Goal: Communication & Community: Participate in discussion

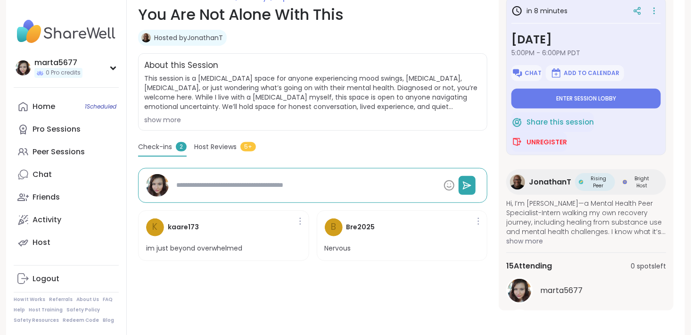
scroll to position [147, 0]
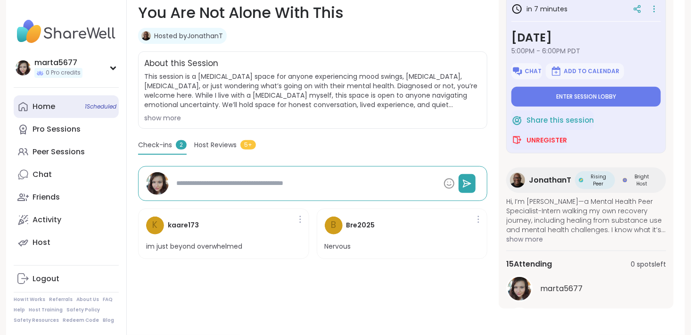
click at [65, 98] on link "Home 1 Scheduled" at bounding box center [66, 106] width 105 height 23
type textarea "*"
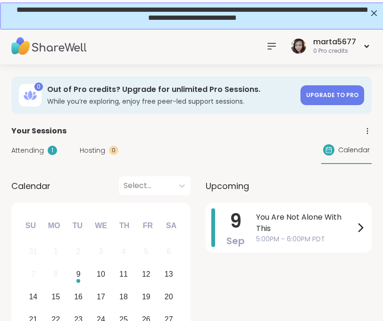
click at [131, 211] on div "[DATE] Su Mo Tu We Th Fr Sa" at bounding box center [101, 223] width 164 height 27
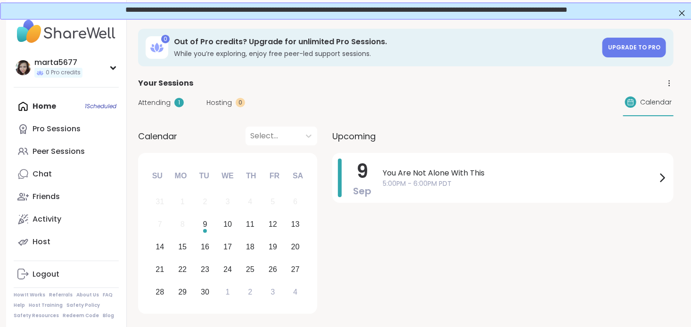
click at [148, 104] on span "Attending" at bounding box center [154, 103] width 33 height 10
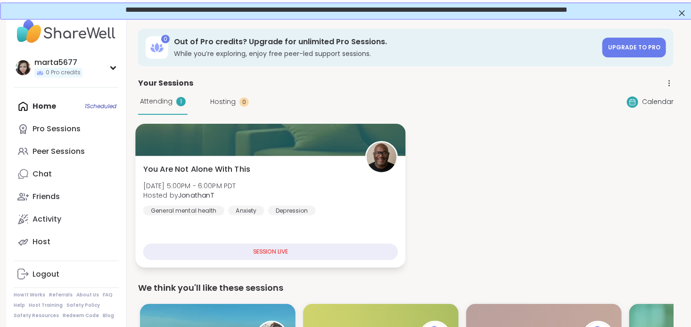
click at [213, 168] on span "You Are Not Alone With This" at bounding box center [196, 169] width 107 height 11
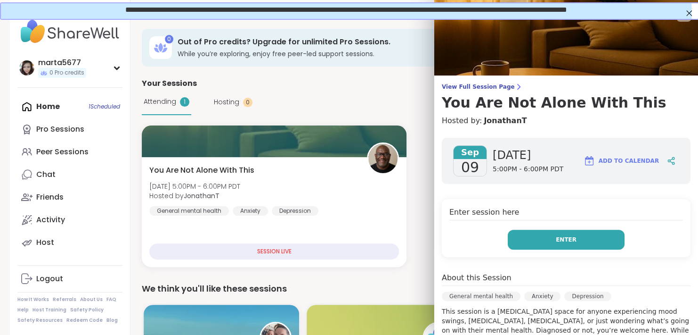
click at [508, 235] on button "Enter" at bounding box center [566, 239] width 117 height 20
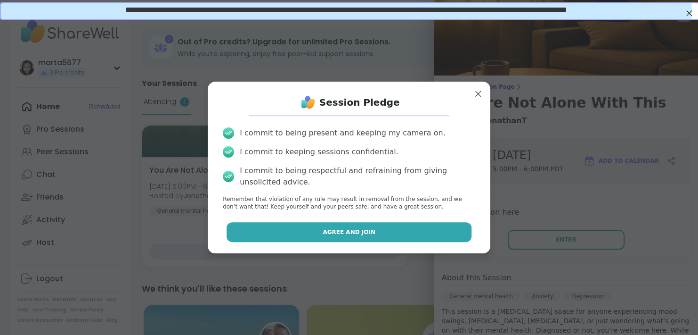
click at [407, 237] on button "Agree and Join" at bounding box center [349, 232] width 245 height 20
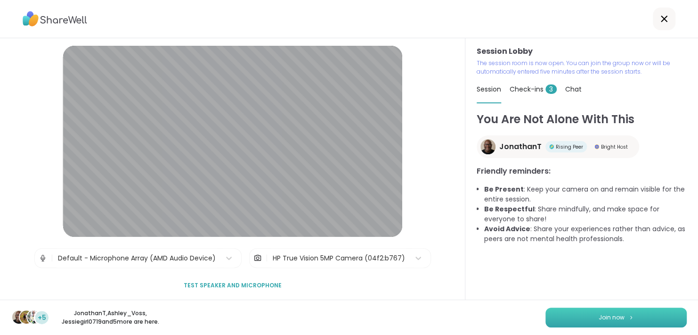
click at [558, 308] on button "Join now" at bounding box center [616, 317] width 141 height 20
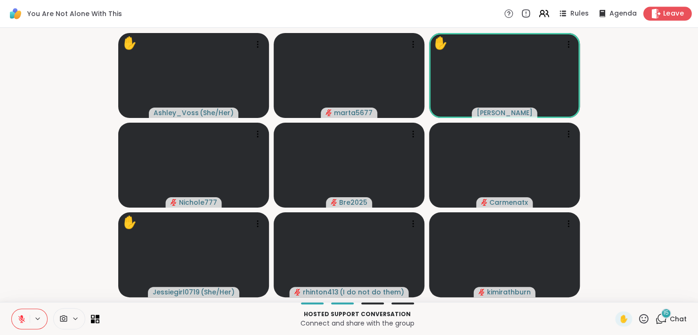
click at [663, 11] on span "Leave" at bounding box center [673, 14] width 21 height 10
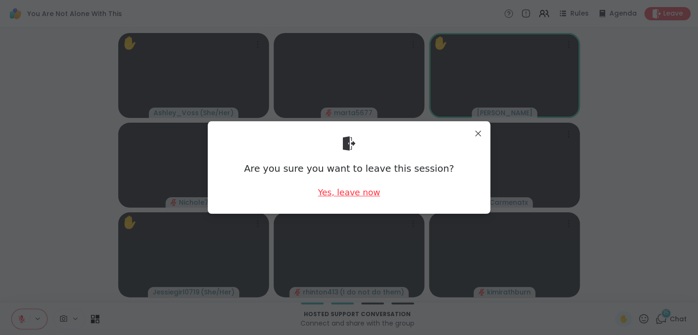
click at [356, 188] on div "Yes, leave now" at bounding box center [349, 192] width 62 height 12
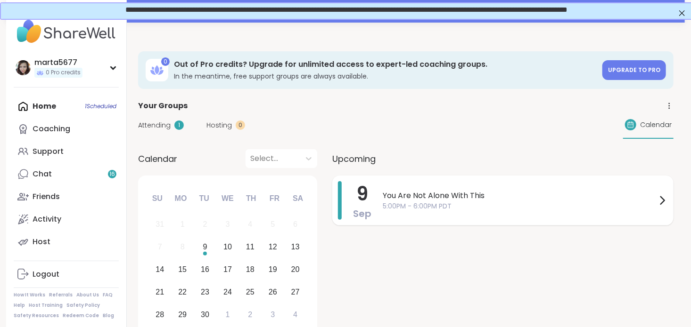
click at [424, 202] on span "5:00PM - 6:00PM PDT" at bounding box center [520, 207] width 274 height 10
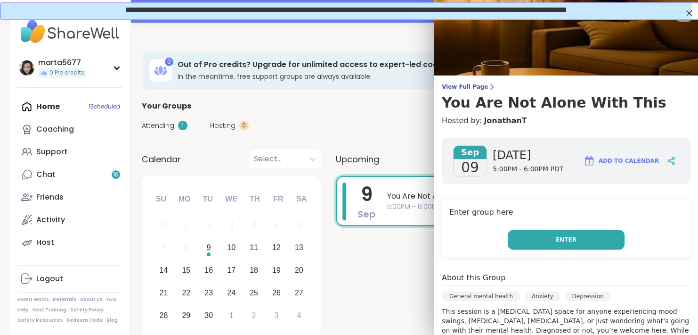
click at [532, 244] on button "Enter" at bounding box center [566, 239] width 117 height 20
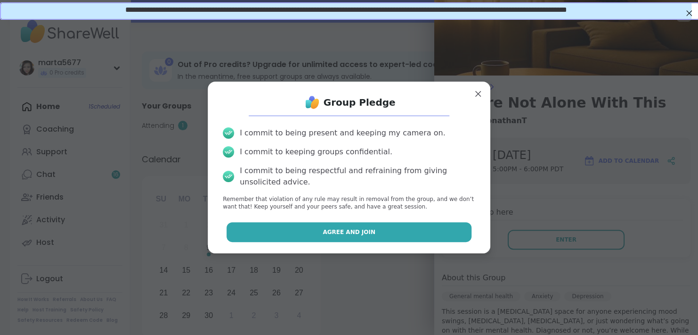
click at [381, 228] on button "Agree and Join" at bounding box center [349, 232] width 245 height 20
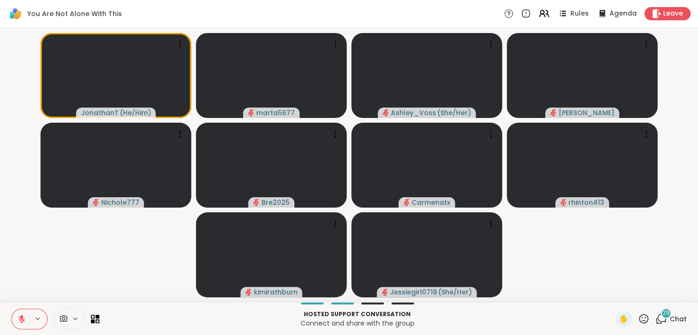
click at [671, 321] on span "Chat" at bounding box center [678, 318] width 17 height 9
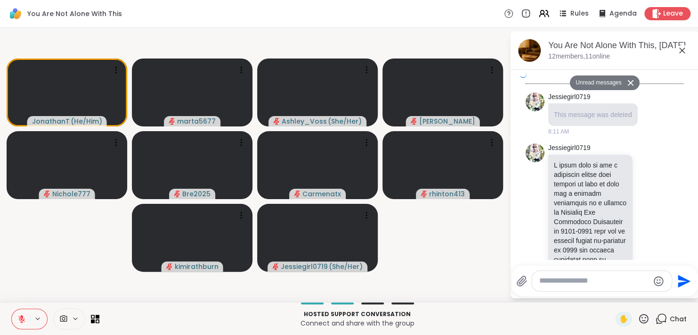
scroll to position [8244, 0]
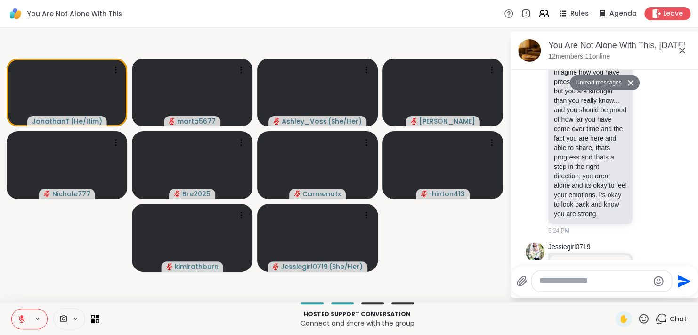
scroll to position [7414, 0]
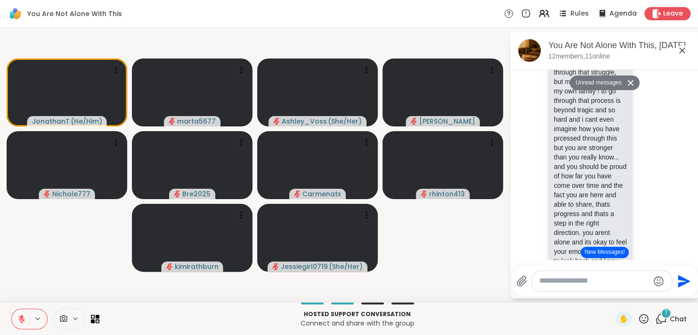
click at [589, 254] on button "New Messages!" at bounding box center [605, 251] width 48 height 11
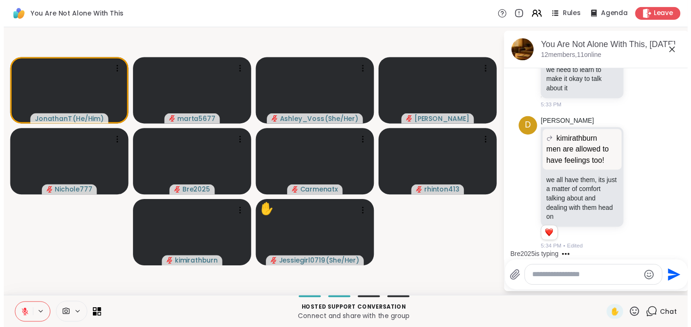
scroll to position [9399, 0]
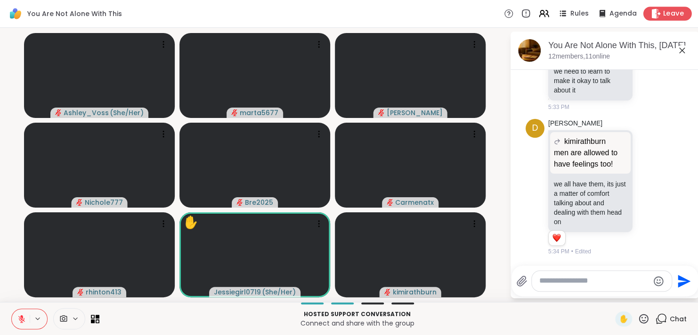
click at [668, 14] on span "Leave" at bounding box center [673, 14] width 21 height 10
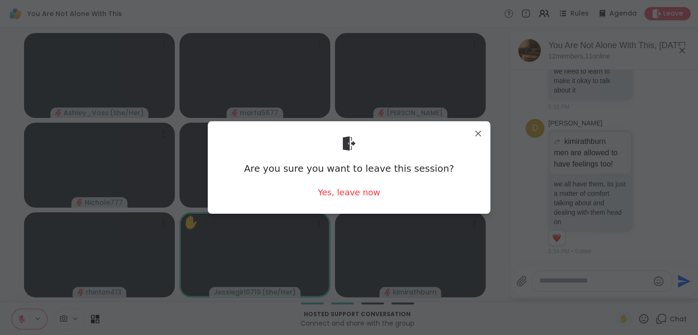
click at [335, 198] on div "Are you sure you want to leave this session? Yes, leave now" at bounding box center [349, 167] width 268 height 77
click at [335, 197] on div "Yes, leave now" at bounding box center [349, 192] width 62 height 12
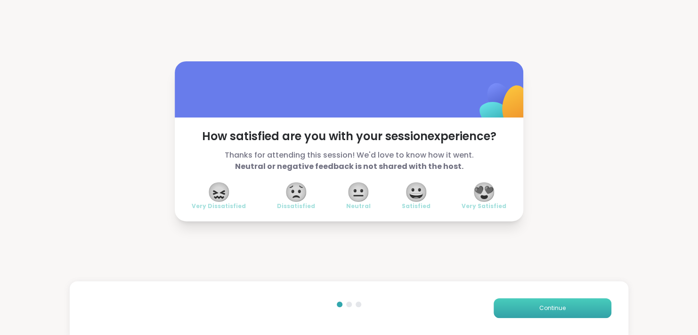
click at [547, 301] on button "Continue" at bounding box center [553, 308] width 118 height 20
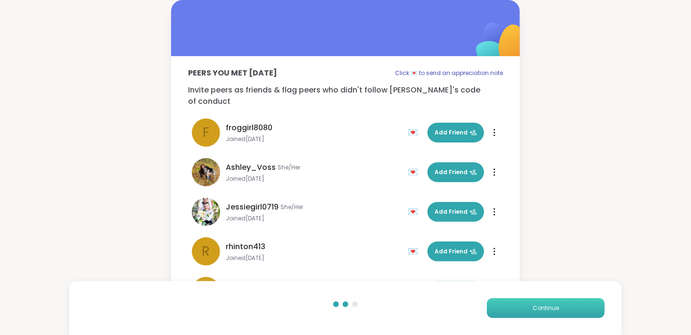
click at [547, 301] on button "Continue" at bounding box center [546, 308] width 118 height 20
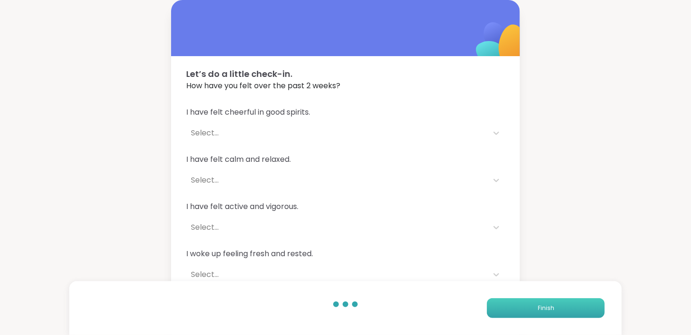
click at [548, 306] on span "Finish" at bounding box center [546, 307] width 16 height 8
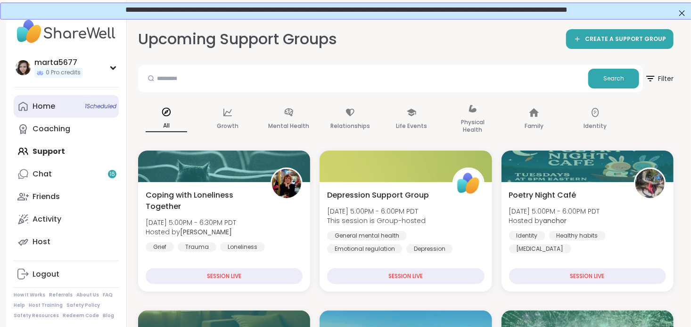
click at [90, 109] on span "1 Scheduled" at bounding box center [101, 107] width 32 height 8
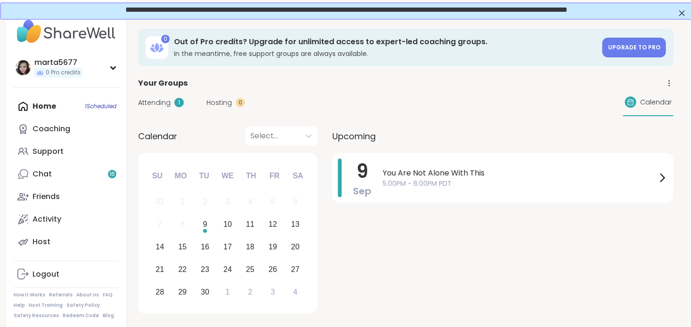
click at [468, 186] on span "5:00PM - 6:00PM PDT" at bounding box center [520, 184] width 274 height 10
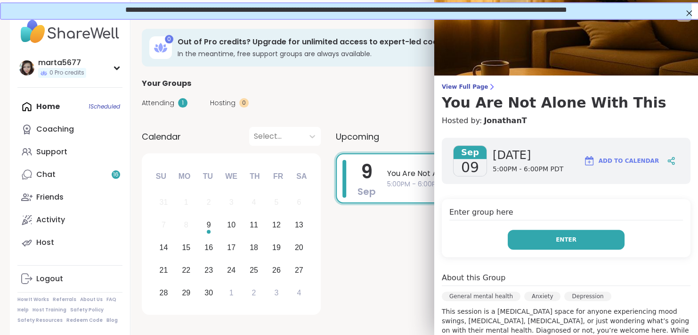
click at [509, 235] on button "Enter" at bounding box center [566, 239] width 117 height 20
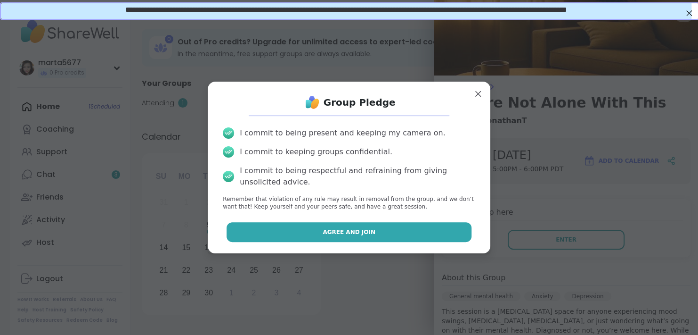
click at [387, 237] on button "Agree and Join" at bounding box center [349, 232] width 245 height 20
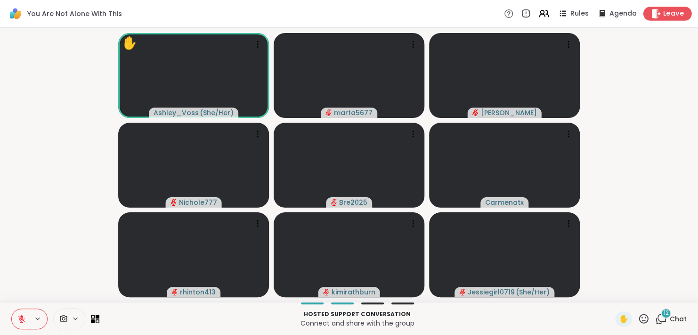
click at [664, 11] on span "Leave" at bounding box center [673, 14] width 21 height 10
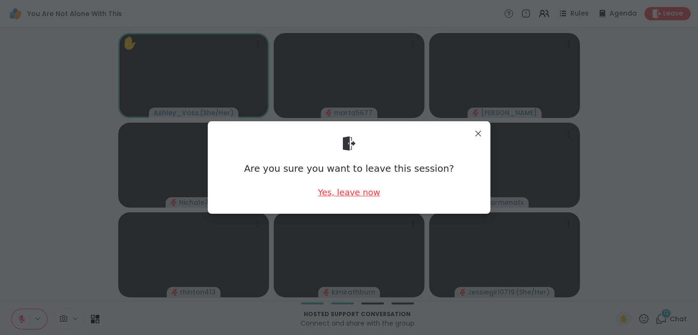
click at [339, 187] on div "Yes, leave now" at bounding box center [349, 192] width 62 height 12
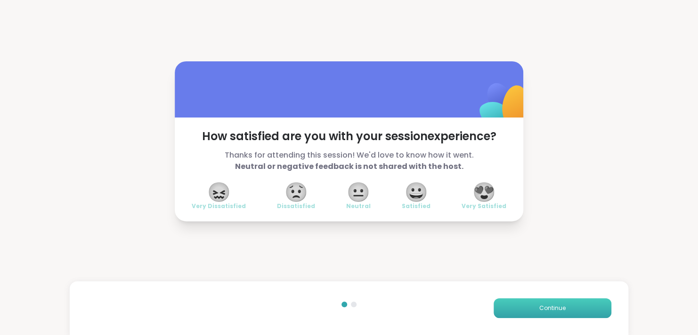
click at [506, 310] on button "Continue" at bounding box center [553, 308] width 118 height 20
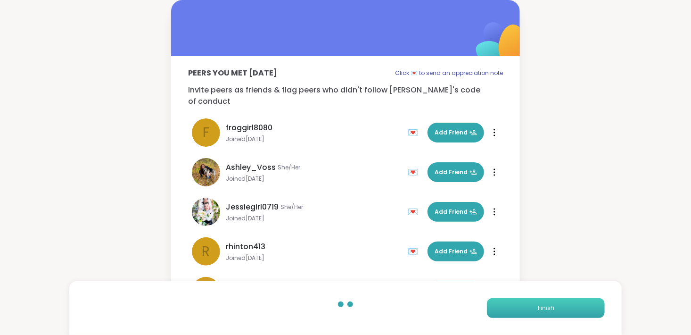
click at [506, 310] on button "Finish" at bounding box center [546, 308] width 118 height 20
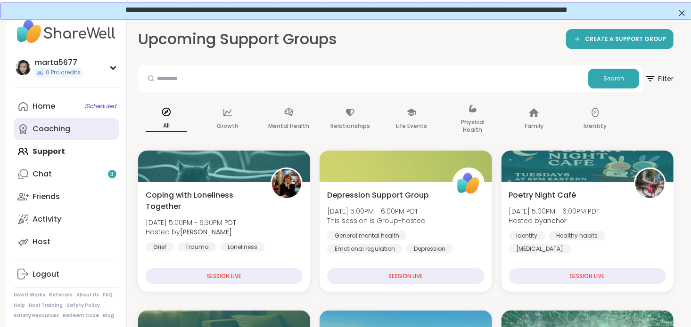
click at [62, 126] on div "Coaching" at bounding box center [52, 129] width 38 height 10
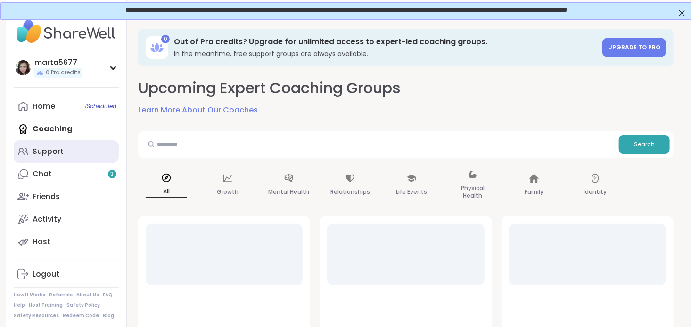
click at [87, 147] on link "Support" at bounding box center [66, 151] width 105 height 23
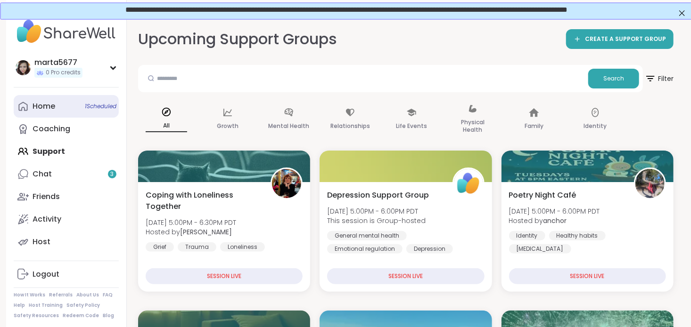
click at [85, 109] on span "1 Scheduled" at bounding box center [101, 107] width 32 height 8
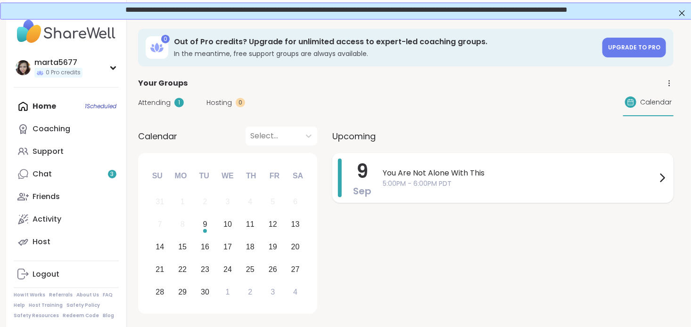
click at [442, 170] on span "You Are Not Alone With This" at bounding box center [520, 173] width 274 height 11
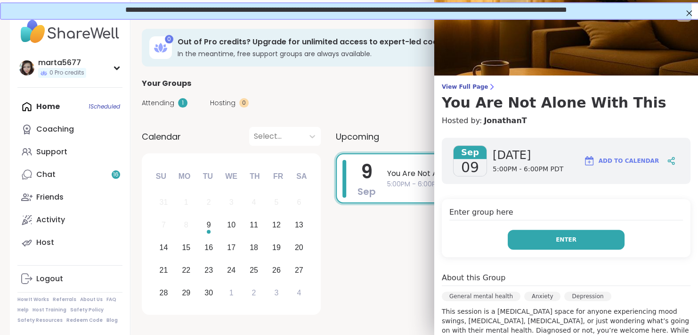
click at [526, 230] on button "Enter" at bounding box center [566, 239] width 117 height 20
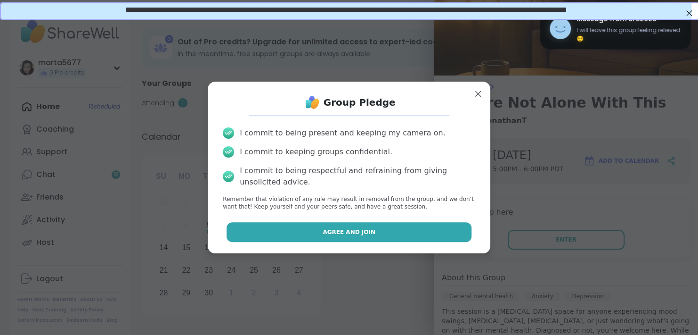
click at [403, 233] on button "Agree and Join" at bounding box center [349, 232] width 245 height 20
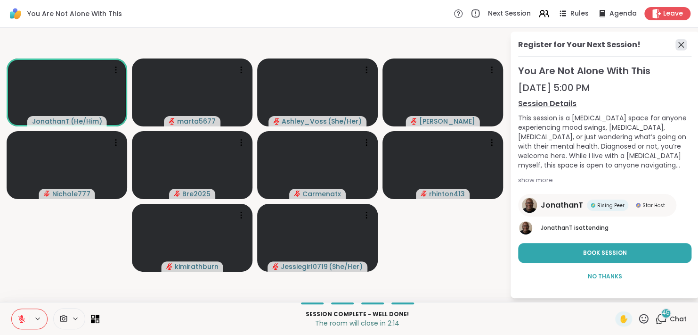
click at [679, 43] on icon at bounding box center [681, 44] width 11 height 11
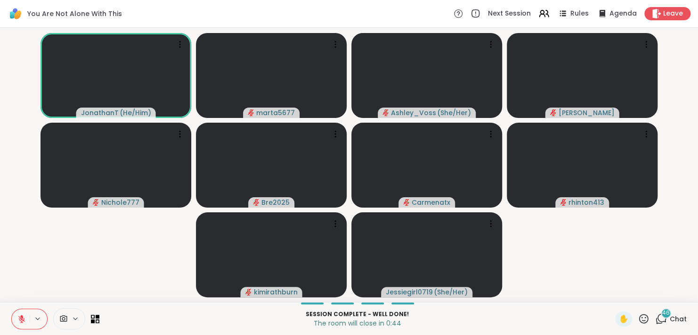
click at [639, 323] on icon at bounding box center [644, 318] width 12 height 12
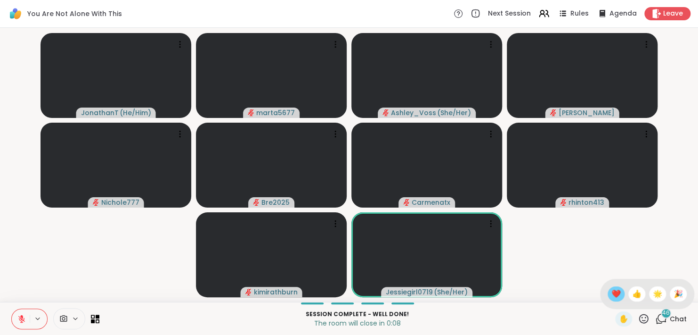
click at [612, 291] on span "❤️" at bounding box center [616, 293] width 9 height 11
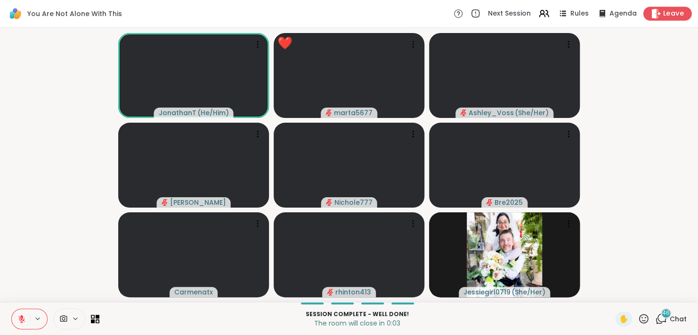
click at [670, 17] on span "Leave" at bounding box center [673, 14] width 21 height 10
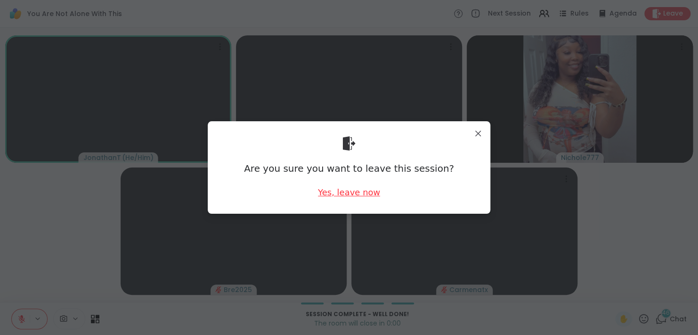
click at [362, 194] on div "Yes, leave now" at bounding box center [349, 192] width 62 height 12
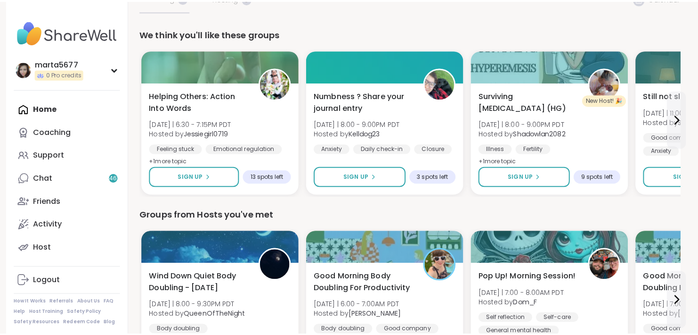
scroll to position [94, 0]
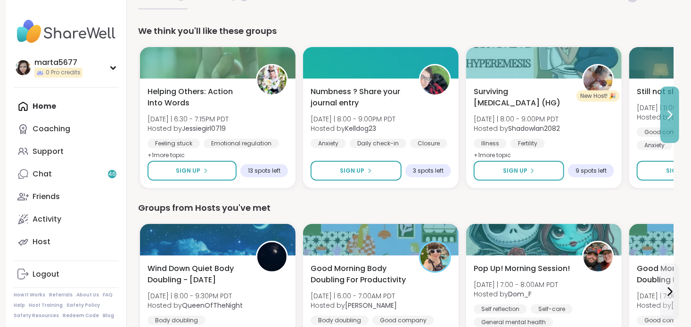
click at [661, 112] on button at bounding box center [669, 115] width 19 height 57
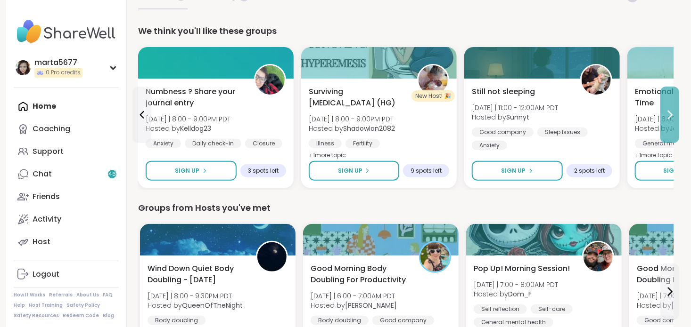
click at [661, 121] on button at bounding box center [669, 115] width 19 height 57
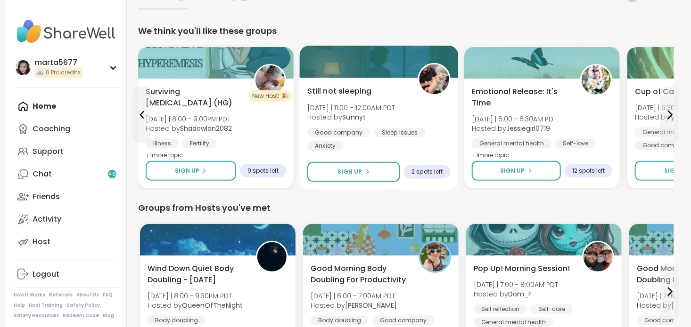
click at [429, 149] on div "Good company Sleep Issues Anxiety" at bounding box center [378, 139] width 143 height 23
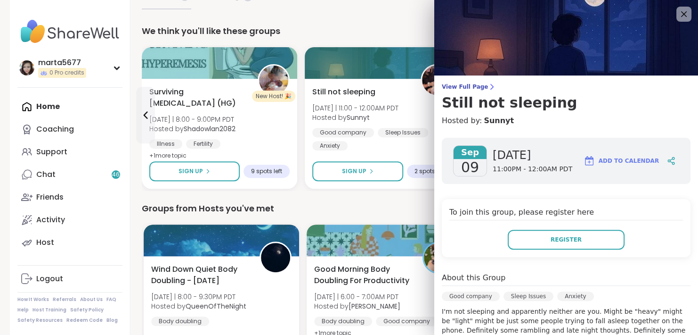
click at [588, 296] on div "Good company Sleep Issues Anxiety" at bounding box center [566, 298] width 249 height 15
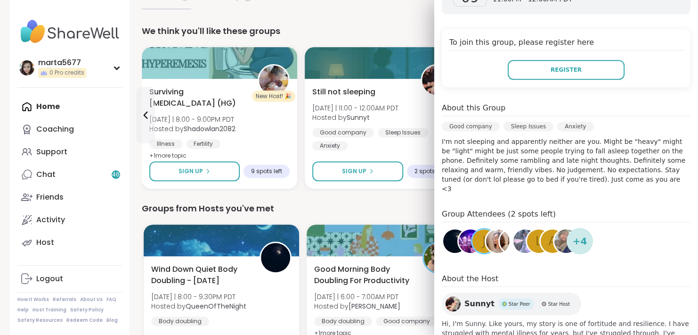
scroll to position [213, 0]
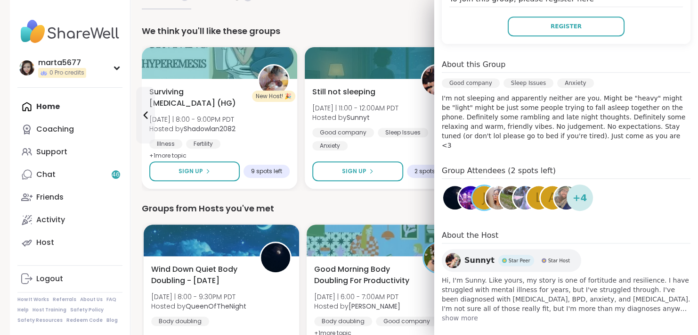
click at [461, 313] on span "show more" at bounding box center [566, 317] width 249 height 9
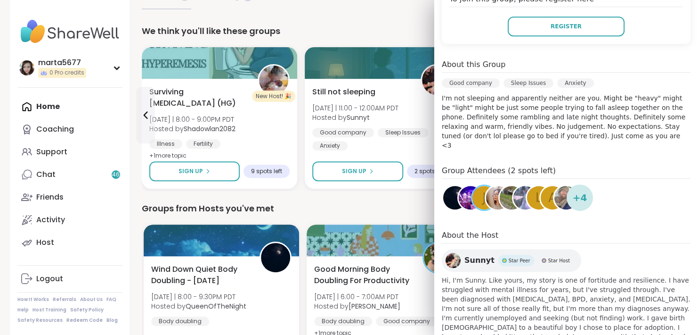
click at [473, 306] on span "Hi, I'm Sunny. Like yours, my story is one of fortitude and resilience. I have …" at bounding box center [566, 336] width 249 height 123
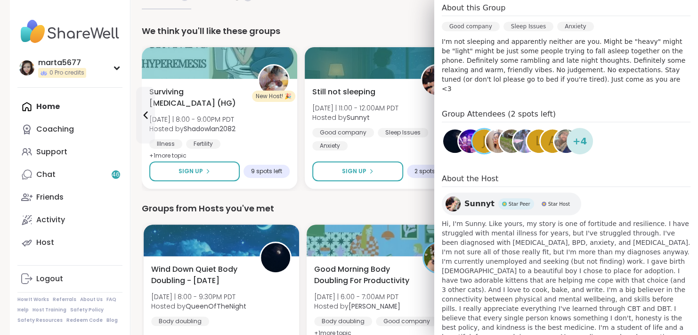
scroll to position [279, 0]
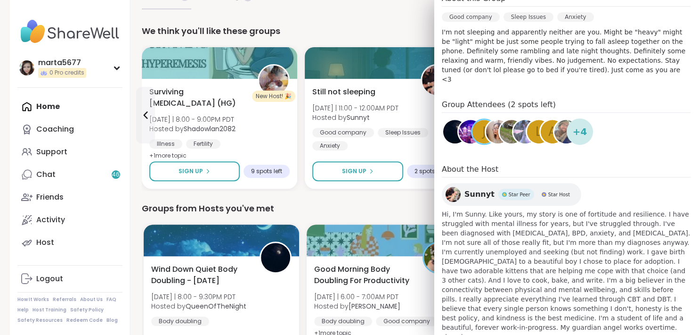
click at [476, 188] on span "Sunnyt" at bounding box center [480, 193] width 30 height 11
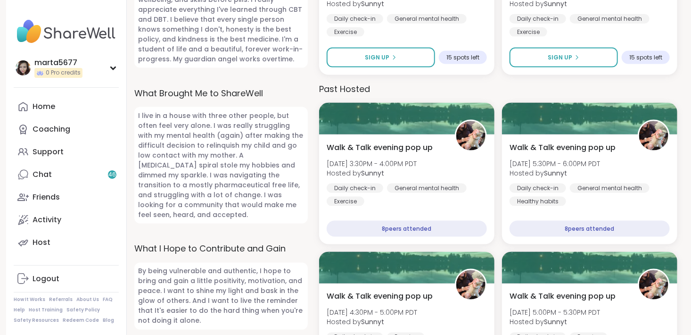
scroll to position [622, 0]
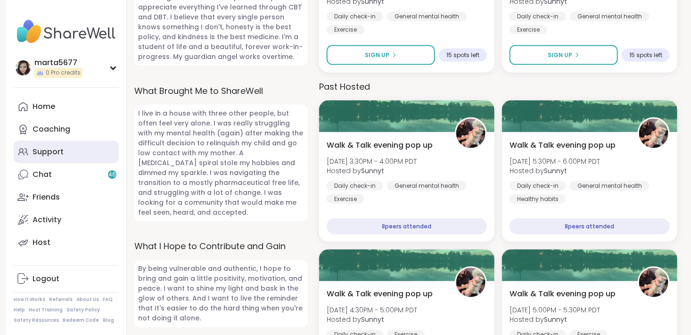
click at [70, 157] on link "Support" at bounding box center [66, 151] width 105 height 23
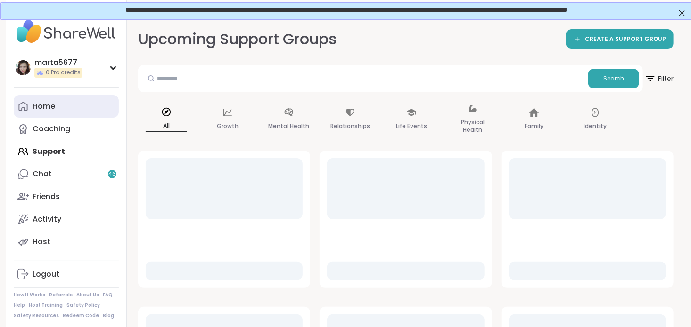
click at [80, 108] on link "Home" at bounding box center [66, 106] width 105 height 23
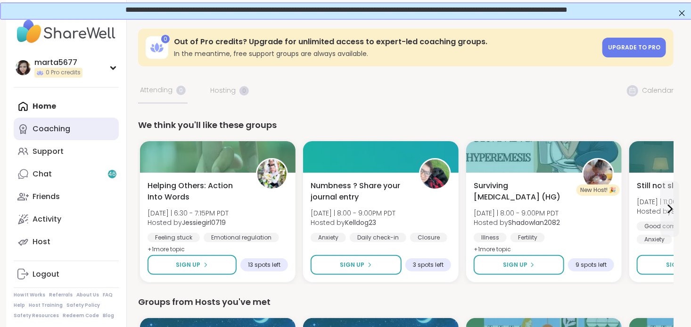
click at [74, 124] on link "Coaching" at bounding box center [66, 129] width 105 height 23
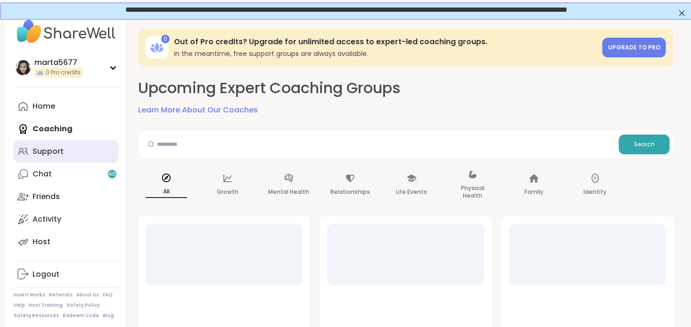
click at [61, 157] on div "Support" at bounding box center [48, 152] width 31 height 10
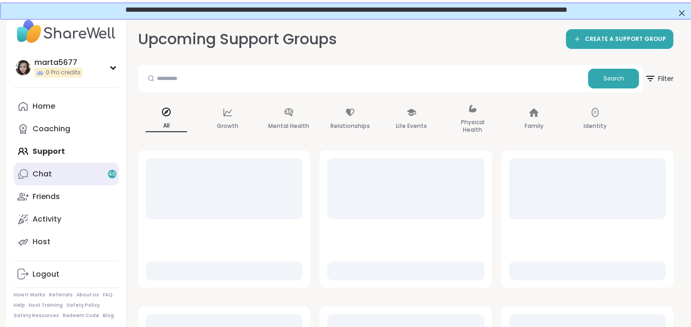
click at [57, 172] on link "Chat 46" at bounding box center [66, 174] width 105 height 23
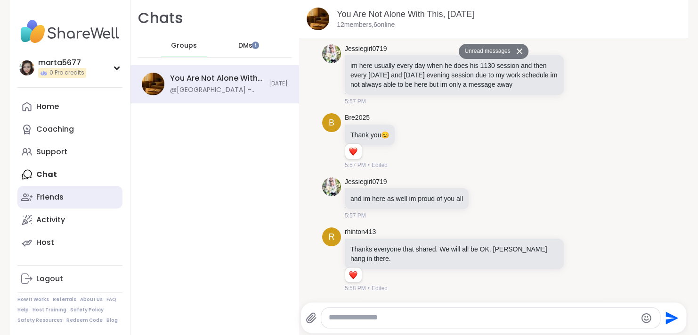
click at [49, 195] on div "Friends" at bounding box center [49, 197] width 27 height 10
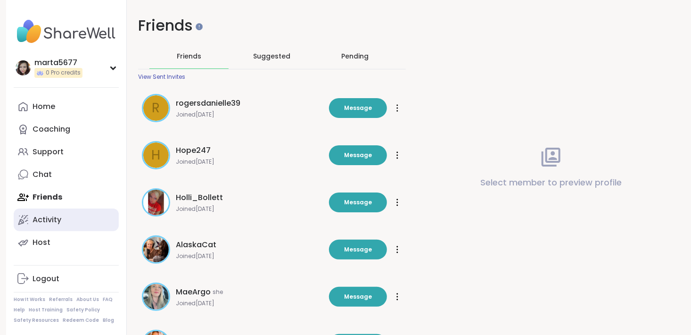
click at [45, 221] on div "Activity" at bounding box center [47, 219] width 29 height 10
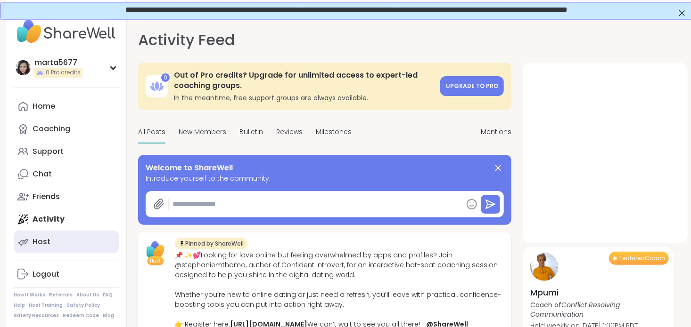
type textarea "*"
click at [35, 238] on div "Host" at bounding box center [42, 242] width 18 height 10
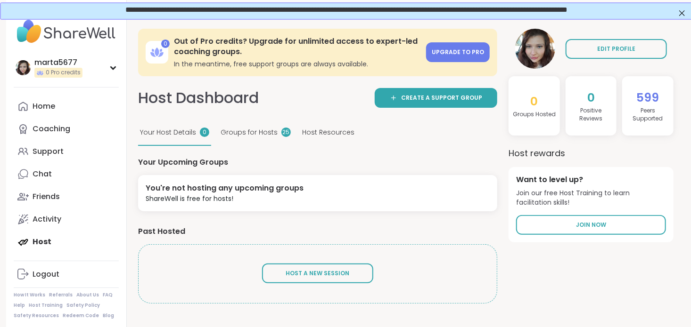
click at [531, 42] on img at bounding box center [535, 49] width 40 height 40
click at [71, 110] on link "Home" at bounding box center [66, 106] width 105 height 23
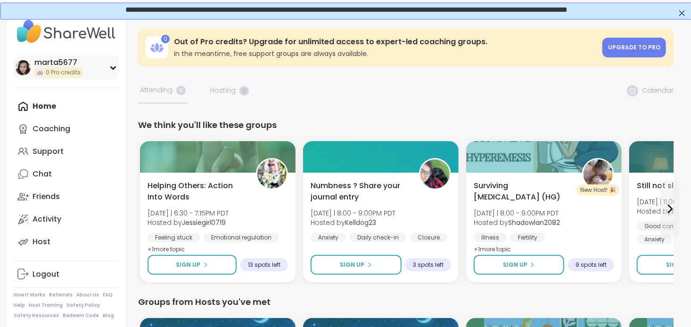
click at [25, 71] on img at bounding box center [23, 67] width 15 height 15
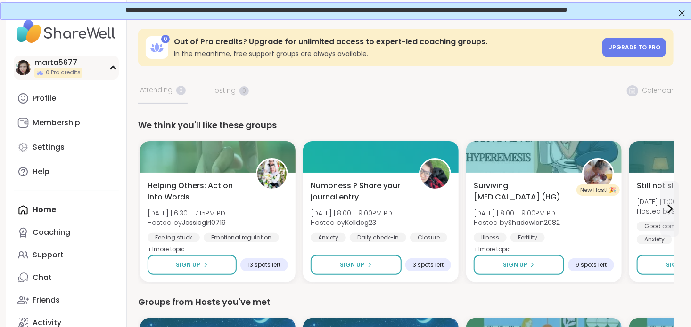
click at [24, 71] on img at bounding box center [23, 67] width 15 height 15
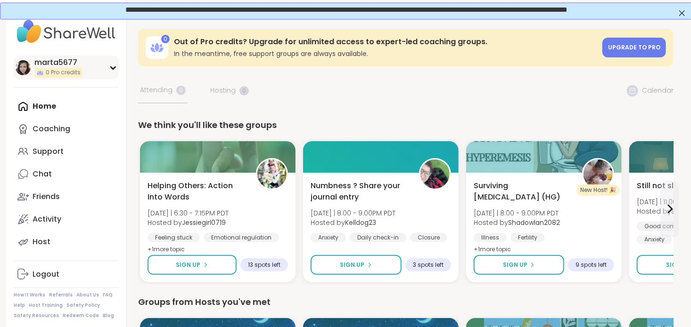
click at [24, 71] on img at bounding box center [23, 67] width 15 height 15
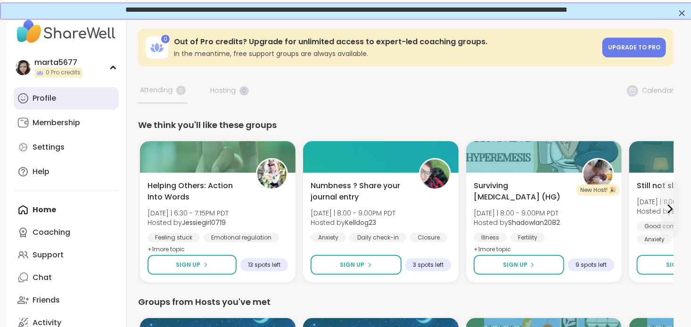
click at [20, 93] on icon at bounding box center [22, 98] width 11 height 11
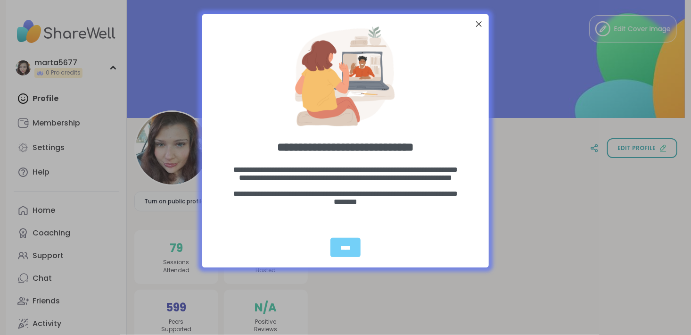
click at [470, 27] on div "entering modal" at bounding box center [345, 73] width 286 height 118
click at [473, 26] on div at bounding box center [479, 24] width 12 height 12
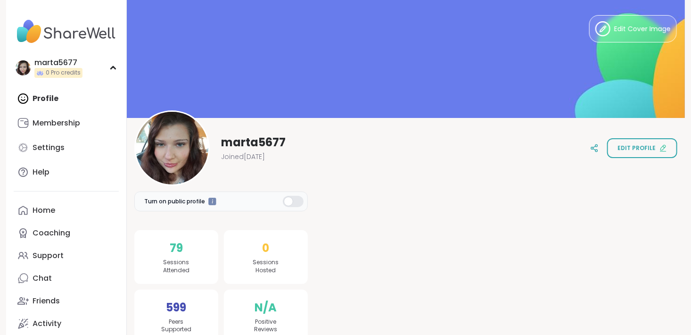
click at [451, 149] on div "marta5677 Joined Feb 2025 Edit profile" at bounding box center [405, 147] width 543 height 75
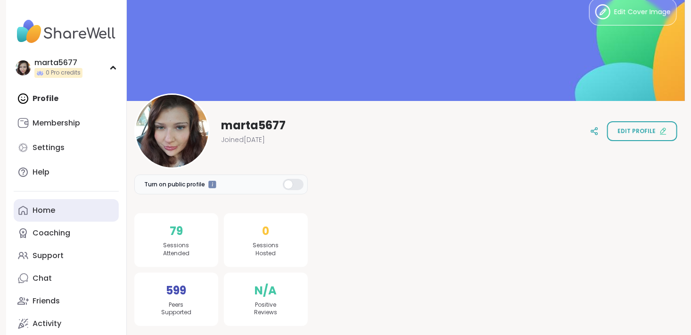
click at [63, 200] on link "Home" at bounding box center [66, 210] width 105 height 23
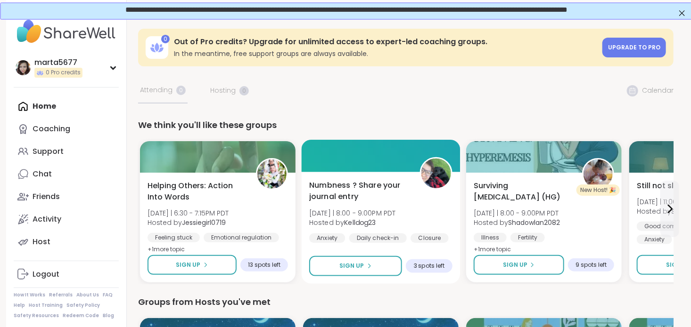
click at [396, 219] on span "Hosted by Kelldog23" at bounding box center [352, 222] width 87 height 9
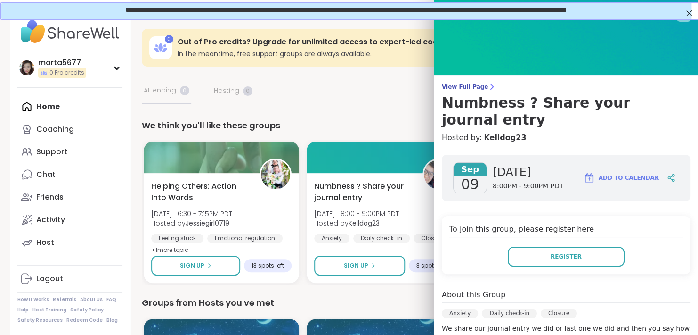
click at [464, 323] on p "We share our journal entry we did or last one we did and then you say how u fel…" at bounding box center [566, 332] width 249 height 19
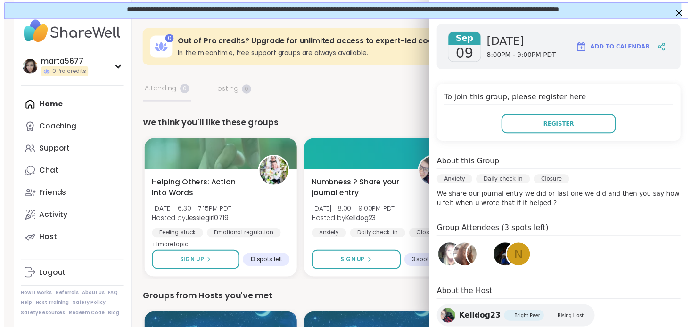
scroll to position [151, 0]
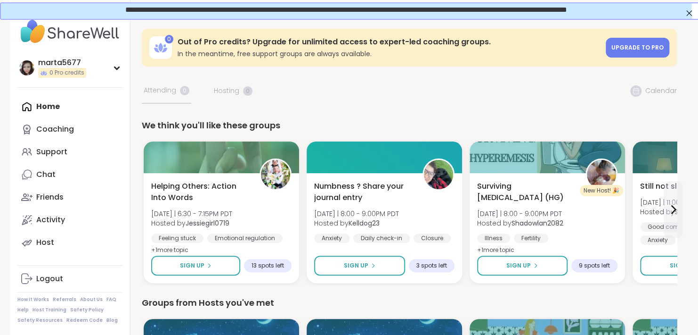
click at [375, 306] on div "Groups from Hosts you've met" at bounding box center [409, 302] width 535 height 13
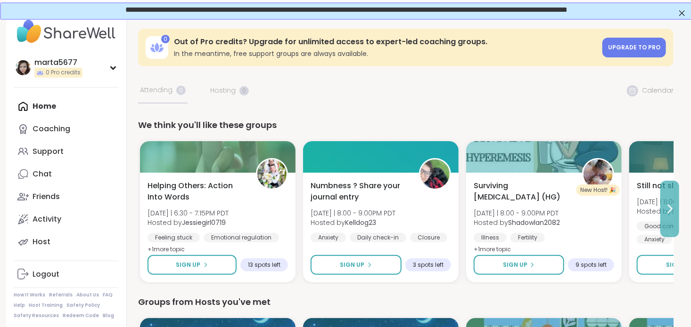
click at [670, 207] on icon at bounding box center [670, 209] width 4 height 8
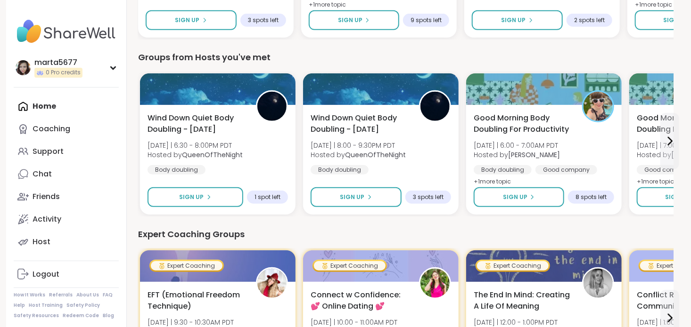
scroll to position [264, 0]
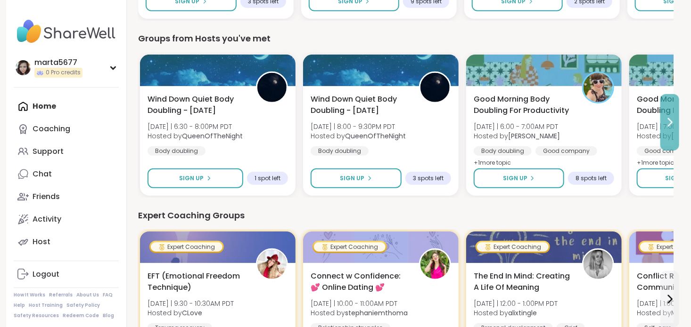
click at [660, 130] on button at bounding box center [669, 122] width 19 height 57
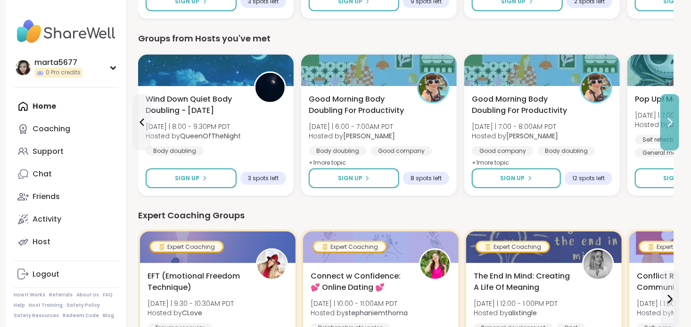
click at [660, 130] on button at bounding box center [669, 122] width 19 height 57
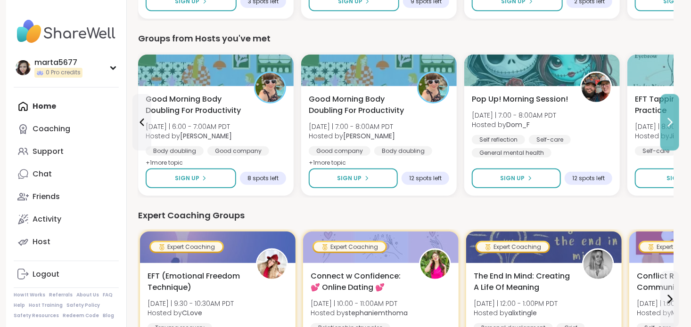
click at [660, 130] on button at bounding box center [669, 122] width 19 height 57
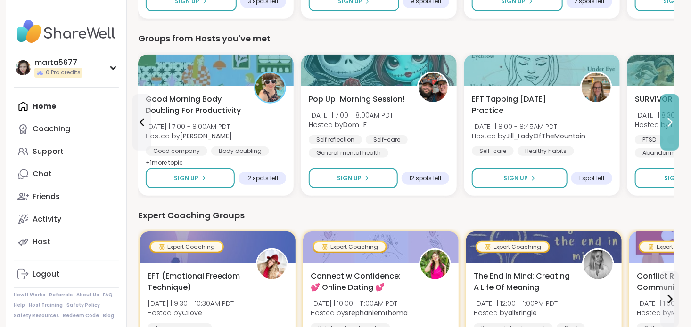
click at [660, 130] on button at bounding box center [669, 122] width 19 height 57
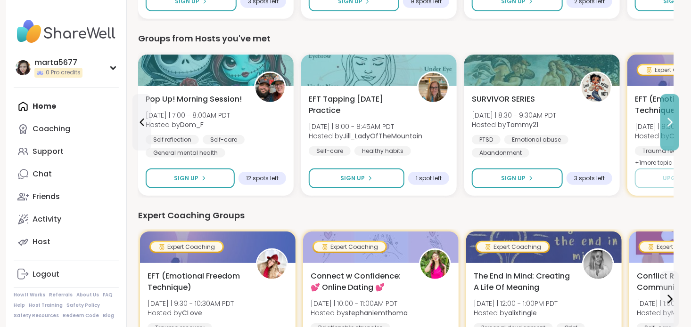
click at [660, 130] on button at bounding box center [669, 122] width 19 height 57
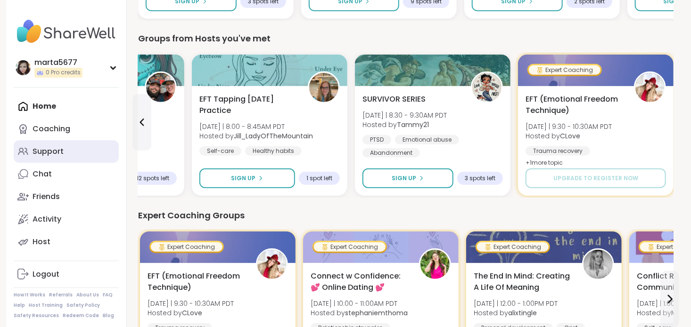
click at [115, 159] on link "Support" at bounding box center [66, 151] width 105 height 23
